Goal: Information Seeking & Learning: Check status

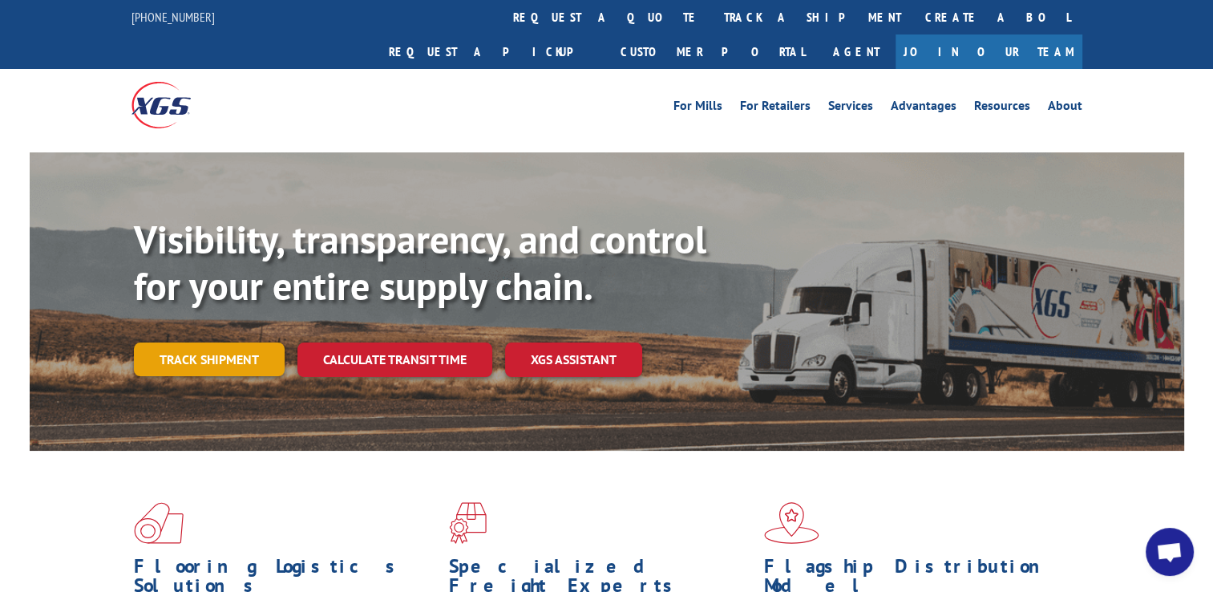
click at [199, 342] on link "Track shipment" at bounding box center [209, 359] width 151 height 34
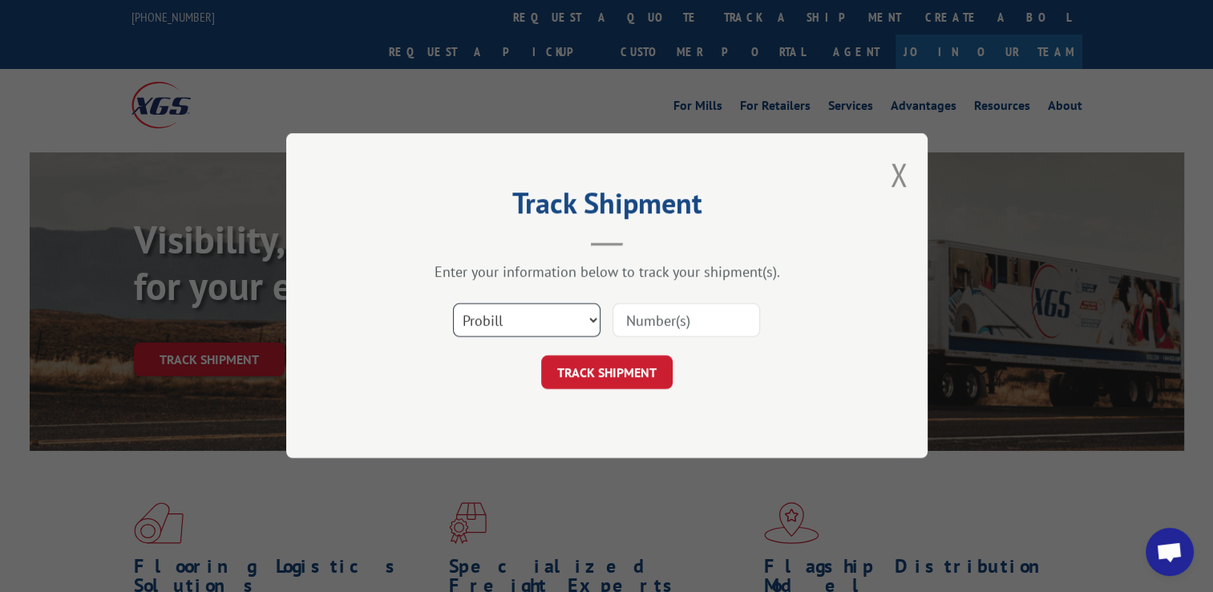
click at [568, 322] on select "Select category... Probill BOL PO" at bounding box center [527, 321] width 148 height 34
select select "bol"
click at [453, 304] on select "Select category... Probill BOL PO" at bounding box center [527, 321] width 148 height 34
click at [643, 336] on div at bounding box center [687, 320] width 148 height 37
click at [646, 322] on input at bounding box center [687, 321] width 148 height 34
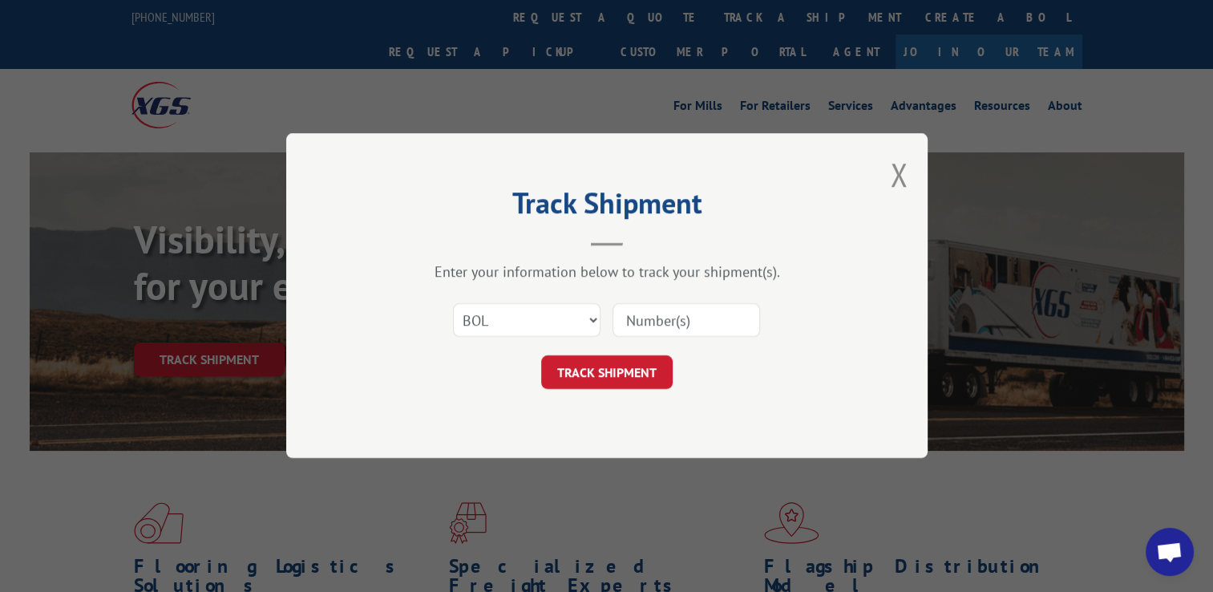
type input "3368714"
click at [619, 367] on button "TRACK SHIPMENT" at bounding box center [607, 373] width 132 height 34
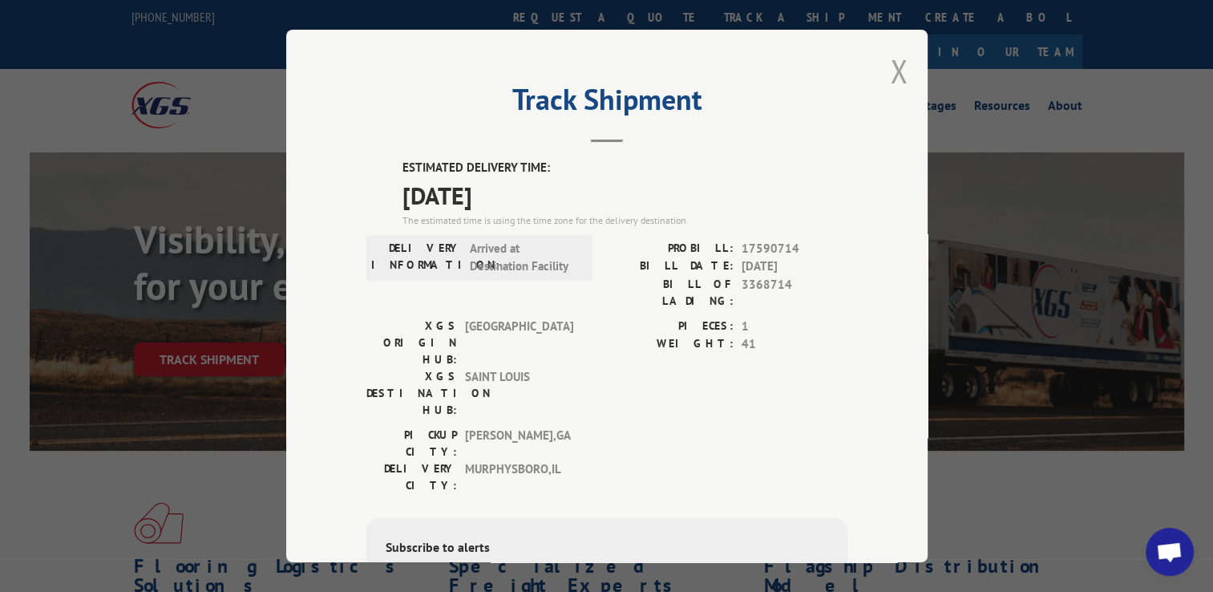
click at [890, 78] on button "Close modal" at bounding box center [899, 71] width 18 height 42
